Goal: Navigation & Orientation: Find specific page/section

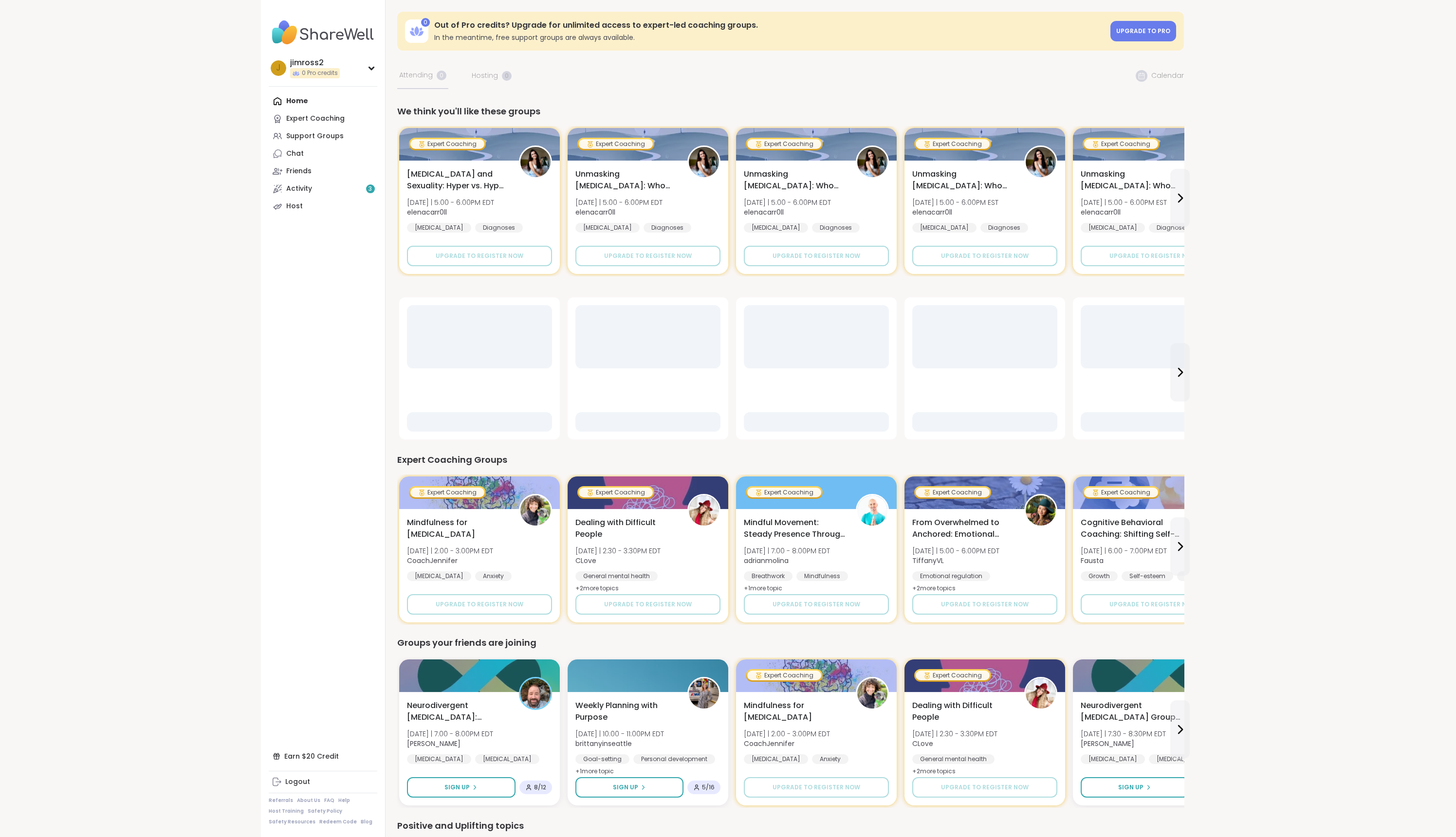
click at [303, 102] on div "Home Expert Coaching Support Groups Chat Friends Activity 3 Host" at bounding box center [323, 154] width 109 height 123
click at [300, 102] on div "Home Expert Coaching Support Groups Chat Friends Activity 3 Host" at bounding box center [323, 154] width 109 height 123
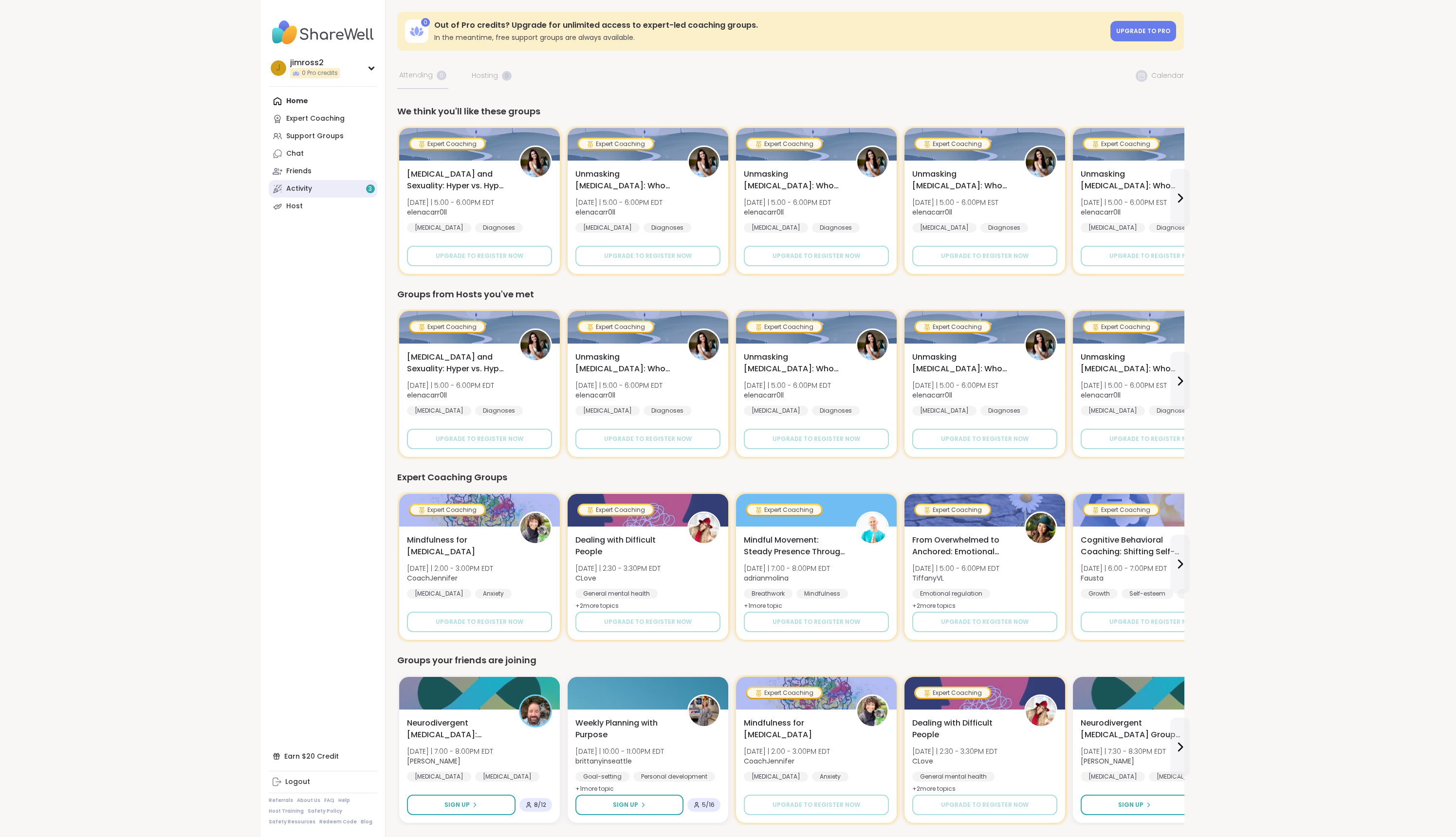
click at [326, 187] on link "Activity 3" at bounding box center [323, 188] width 109 height 17
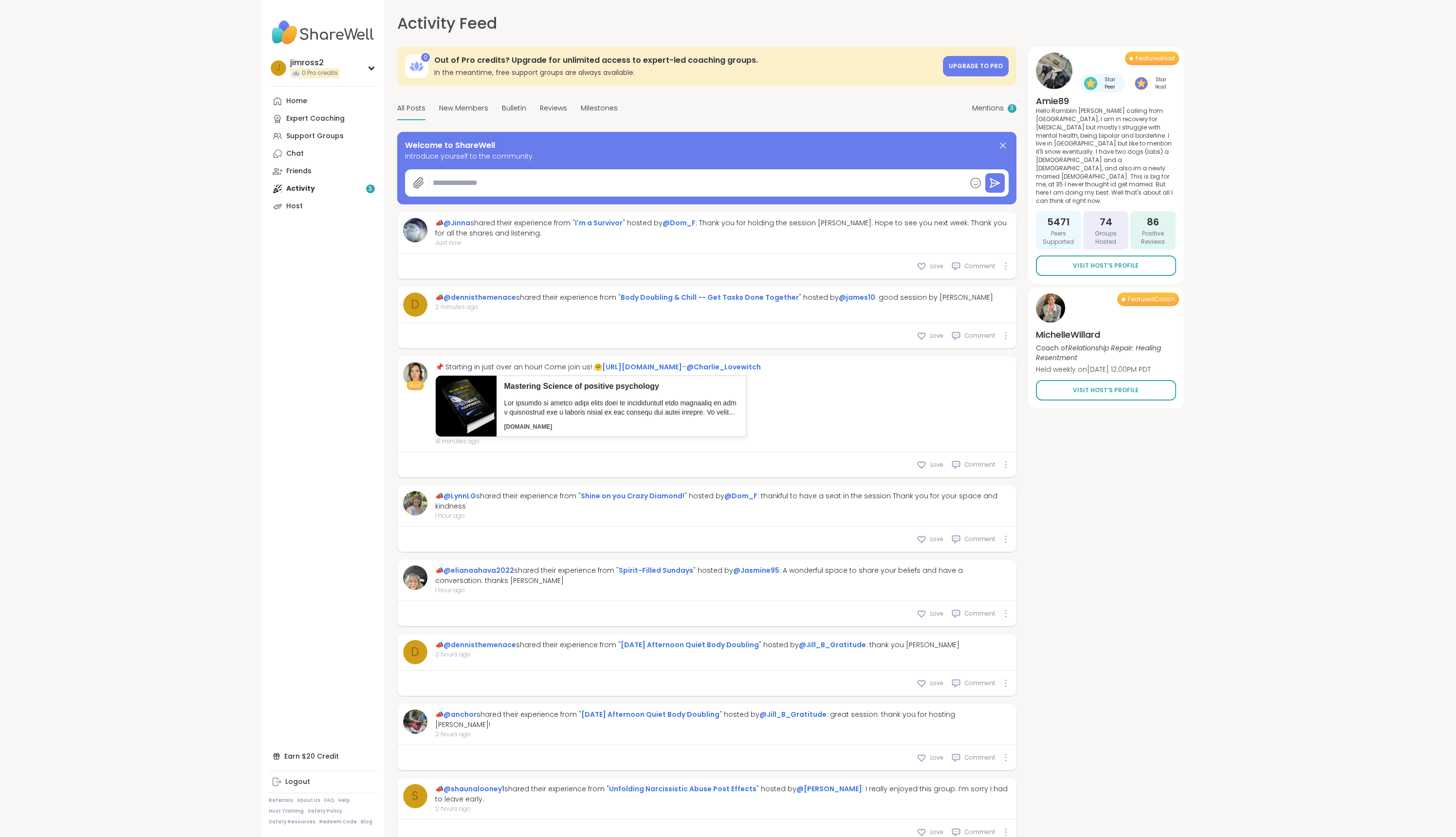
click at [465, 122] on div "0 Out of Pro credits? Upgrade for unlimited access to expert-led coaching group…" at bounding box center [707, 564] width 619 height 1035
click at [524, 108] on div "All Posts New Members Bulletin Reviews Milestones" at bounding box center [508, 109] width 221 height 23
click at [477, 107] on span "New Members" at bounding box center [463, 108] width 49 height 10
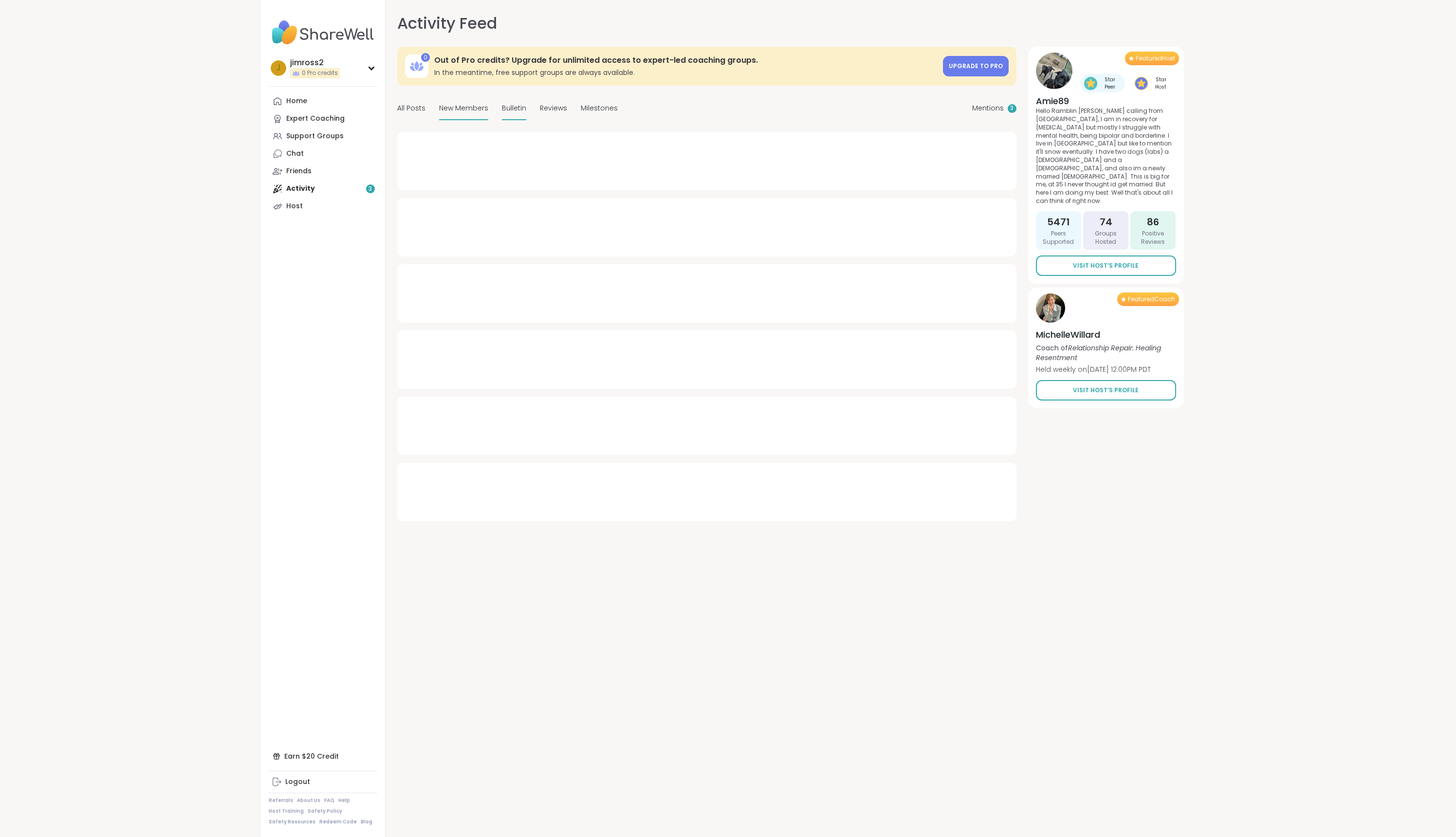
type textarea "*"
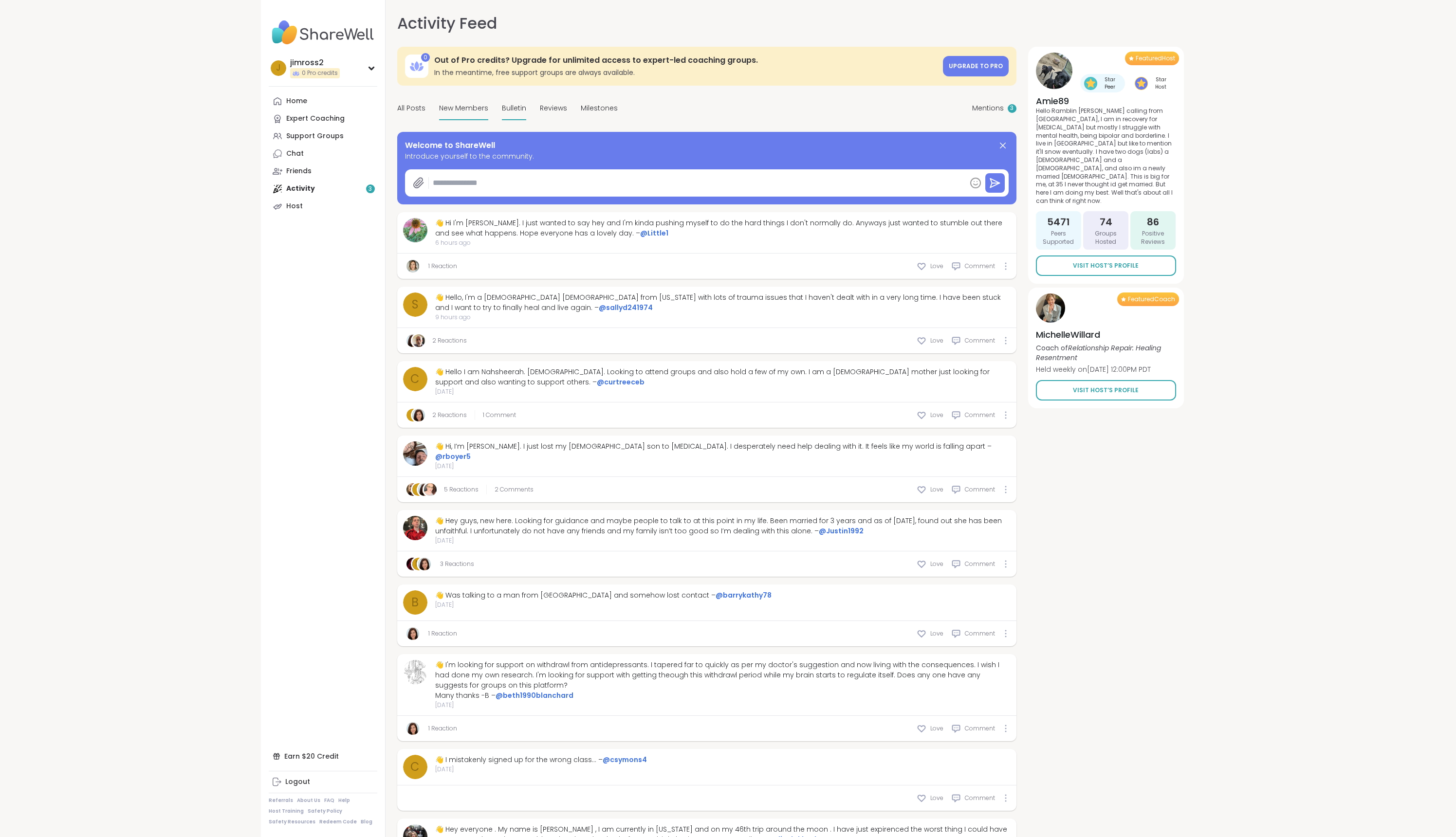
click at [521, 110] on span "Bulletin" at bounding box center [514, 108] width 24 height 10
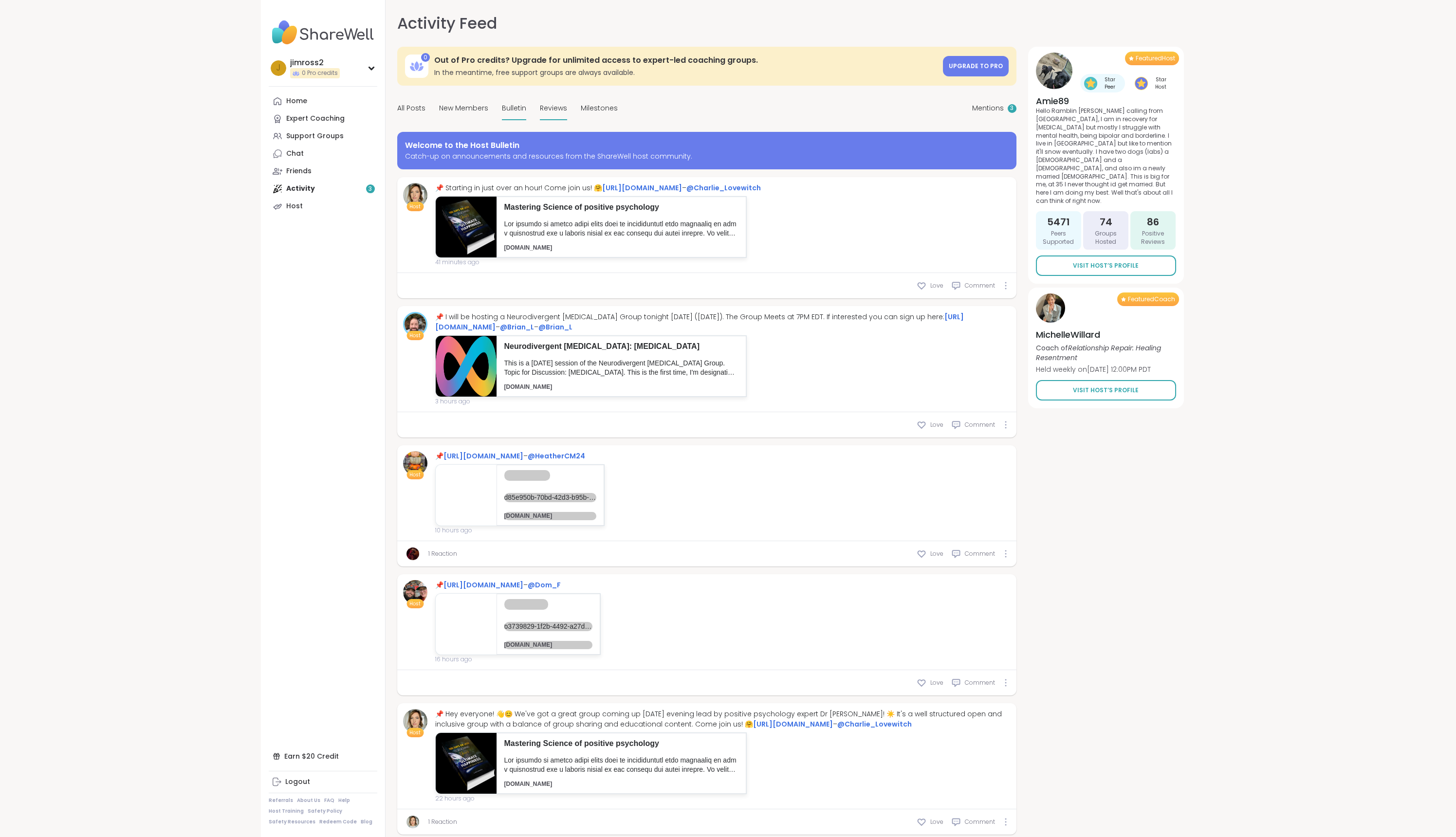
click at [562, 109] on span "Reviews" at bounding box center [553, 108] width 28 height 10
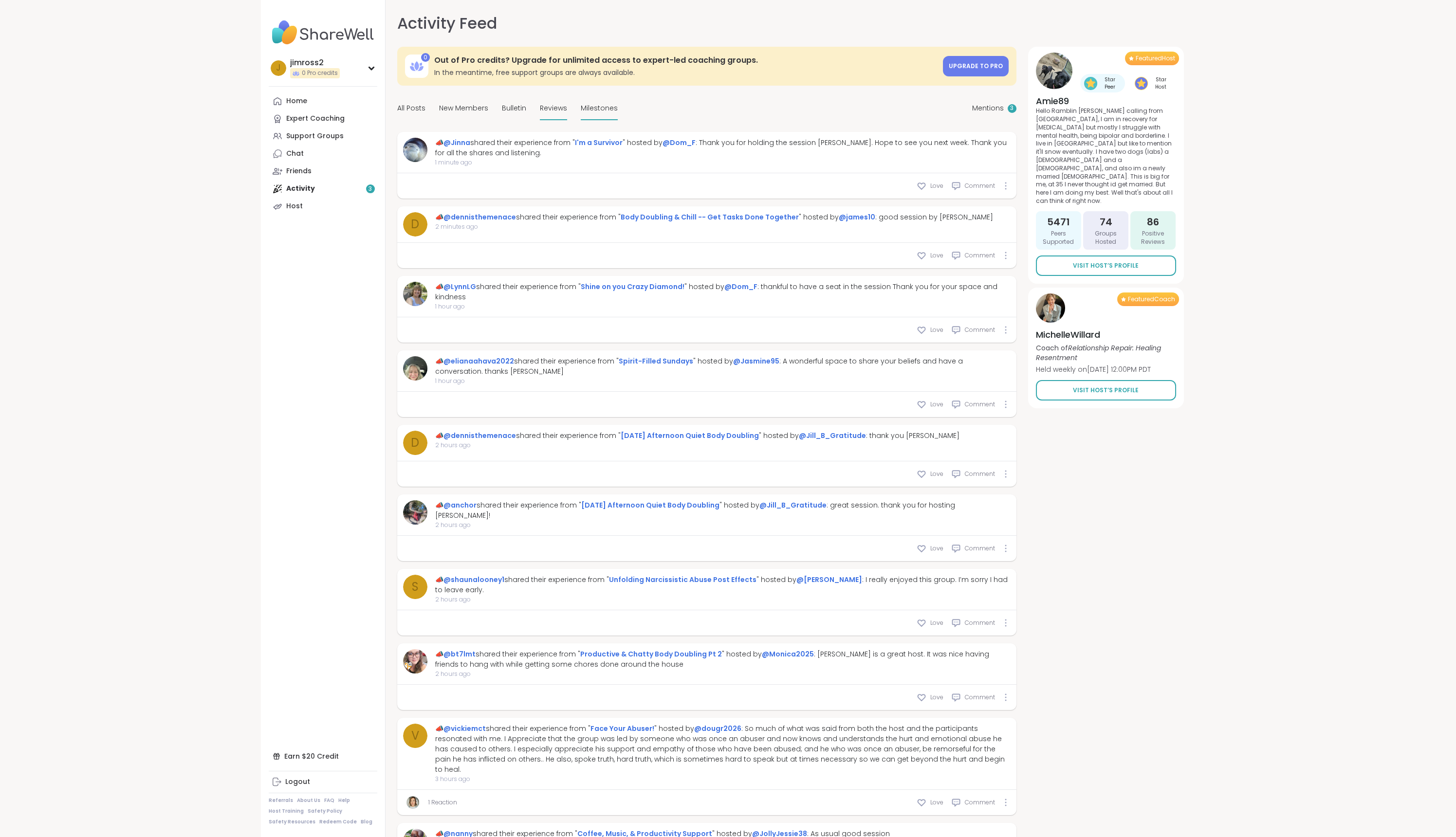
click at [591, 106] on span "Milestones" at bounding box center [599, 108] width 37 height 10
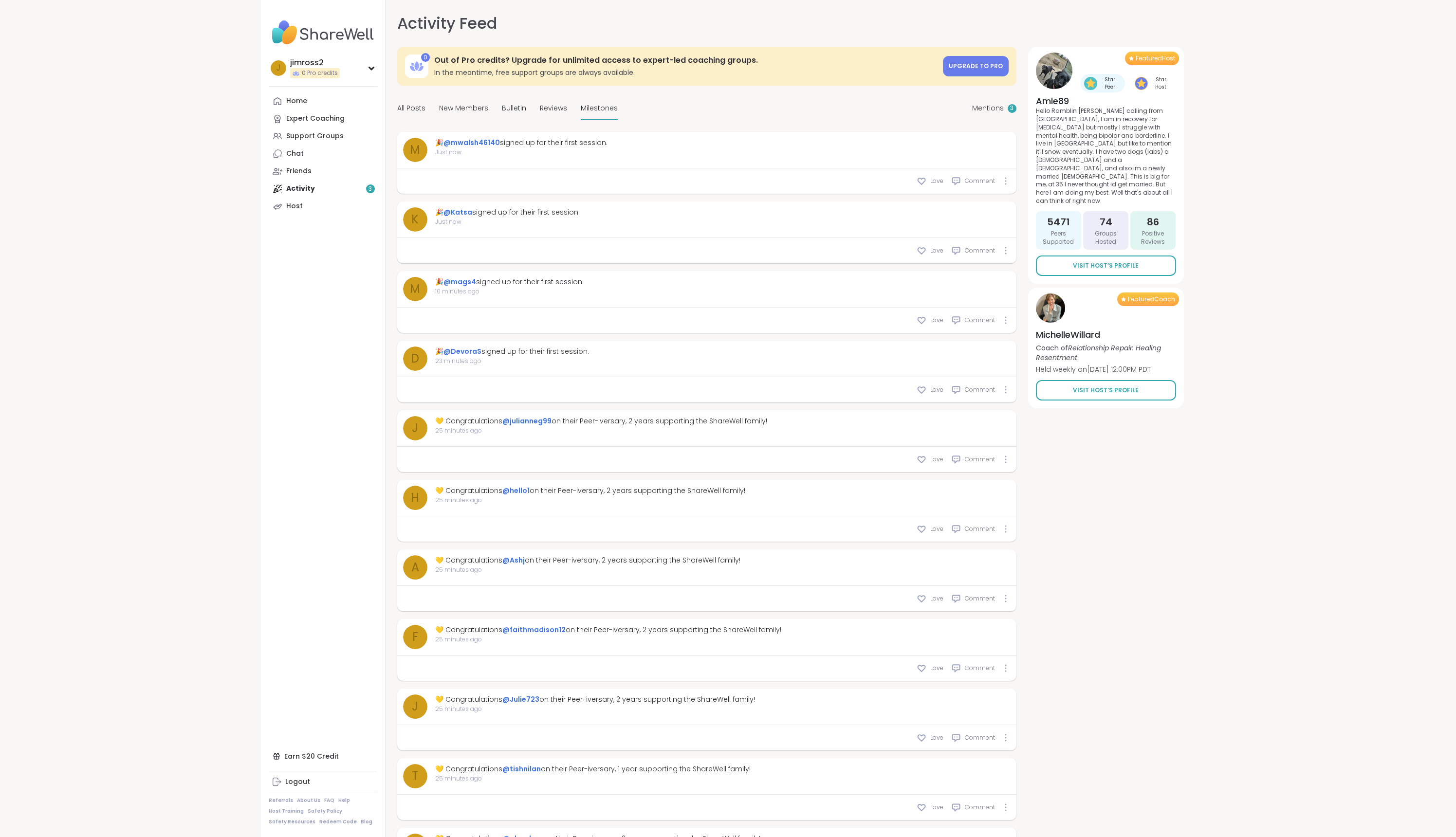
click at [294, 188] on div "Home Expert Coaching Support Groups Chat Friends Activity 3 Host" at bounding box center [323, 154] width 109 height 123
click at [344, 72] on div "j jimross2 0 Pro credits" at bounding box center [323, 68] width 109 height 25
click at [290, 178] on div "Home" at bounding box center [296, 177] width 21 height 10
